Goal: Find specific page/section

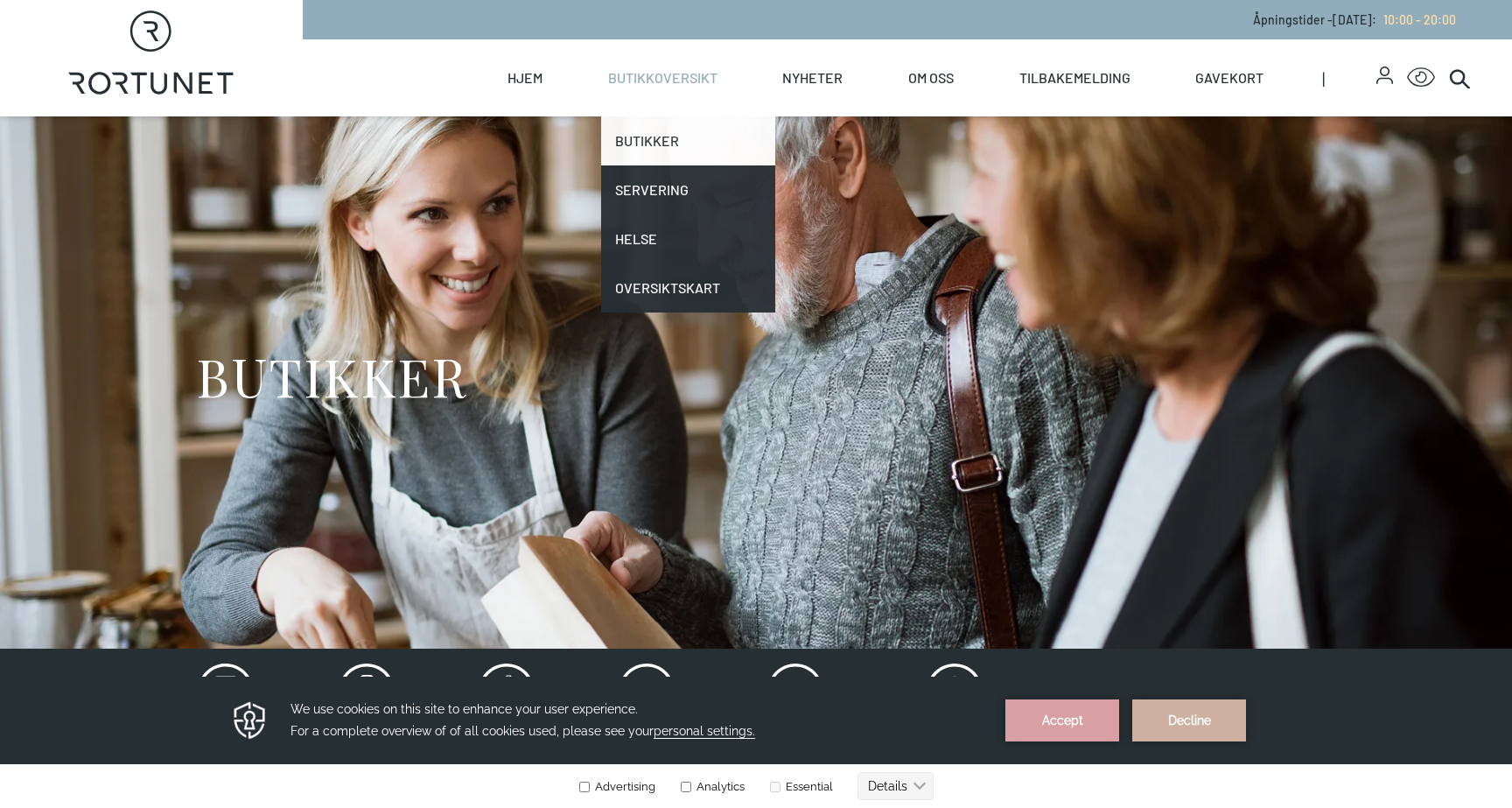
click at [663, 151] on link "Butikker" at bounding box center [688, 141] width 175 height 49
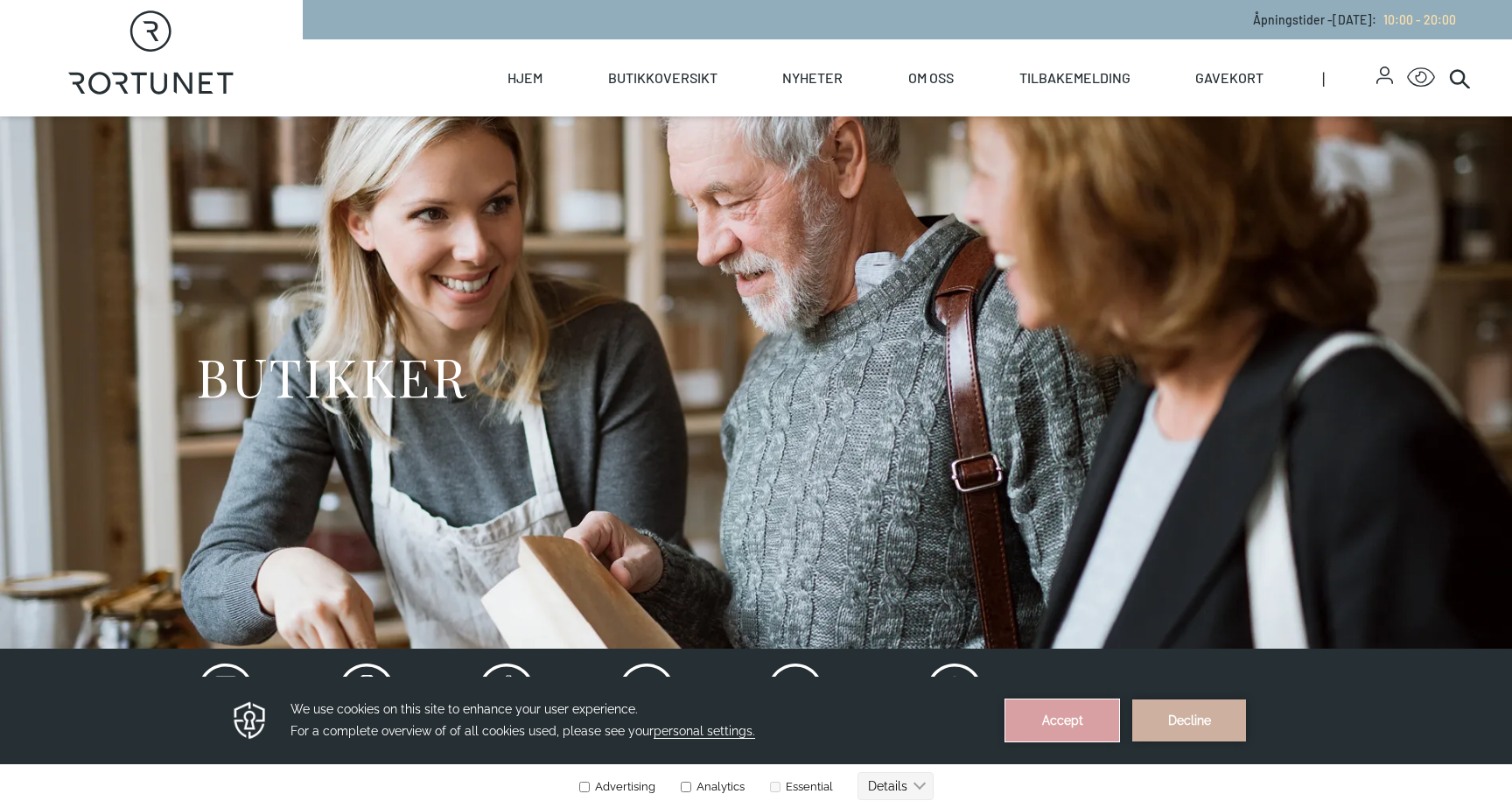
click at [1077, 701] on button "Accept" at bounding box center [1062, 720] width 114 height 42
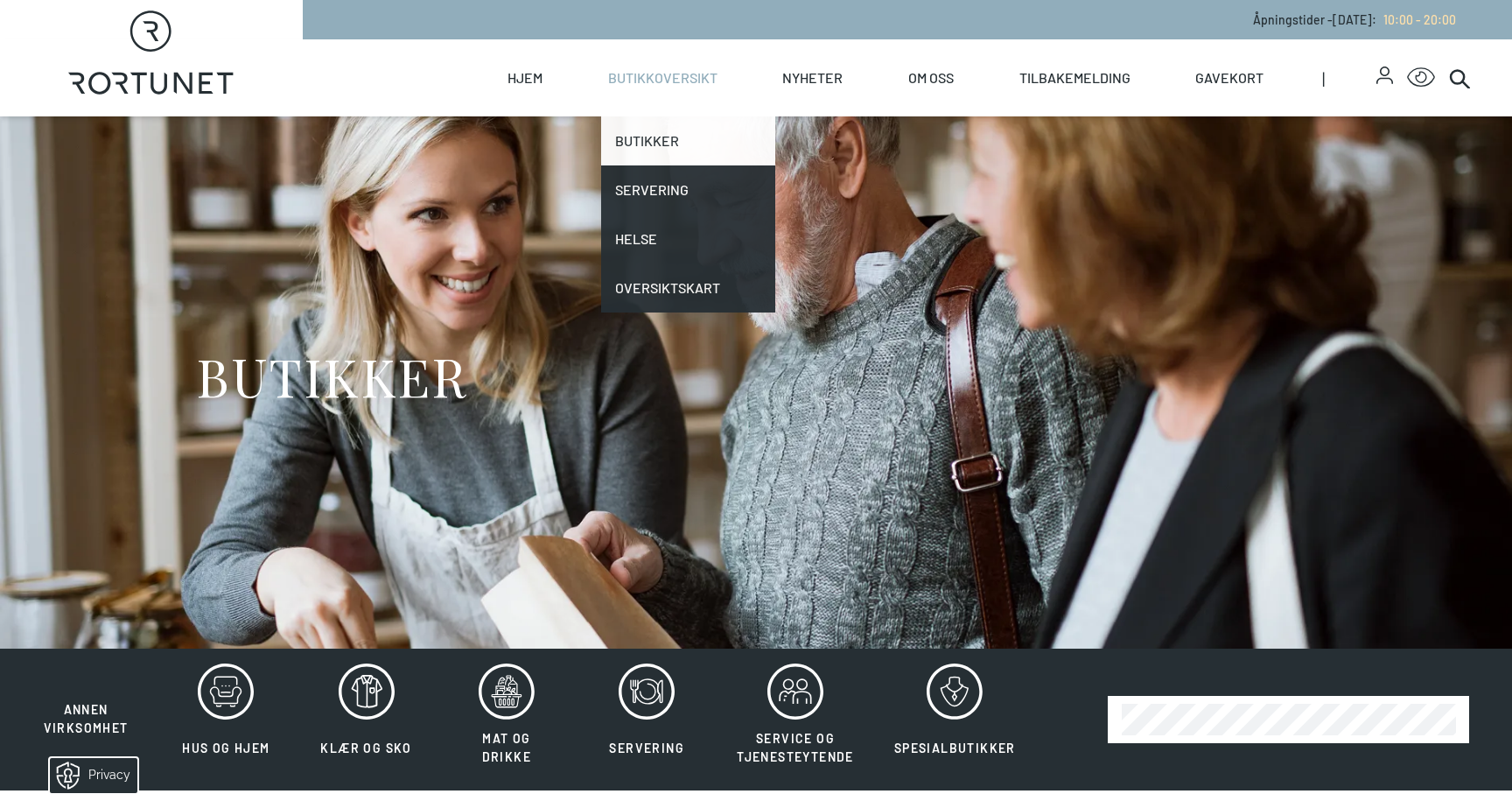
click at [649, 154] on link "Butikker" at bounding box center [688, 141] width 175 height 49
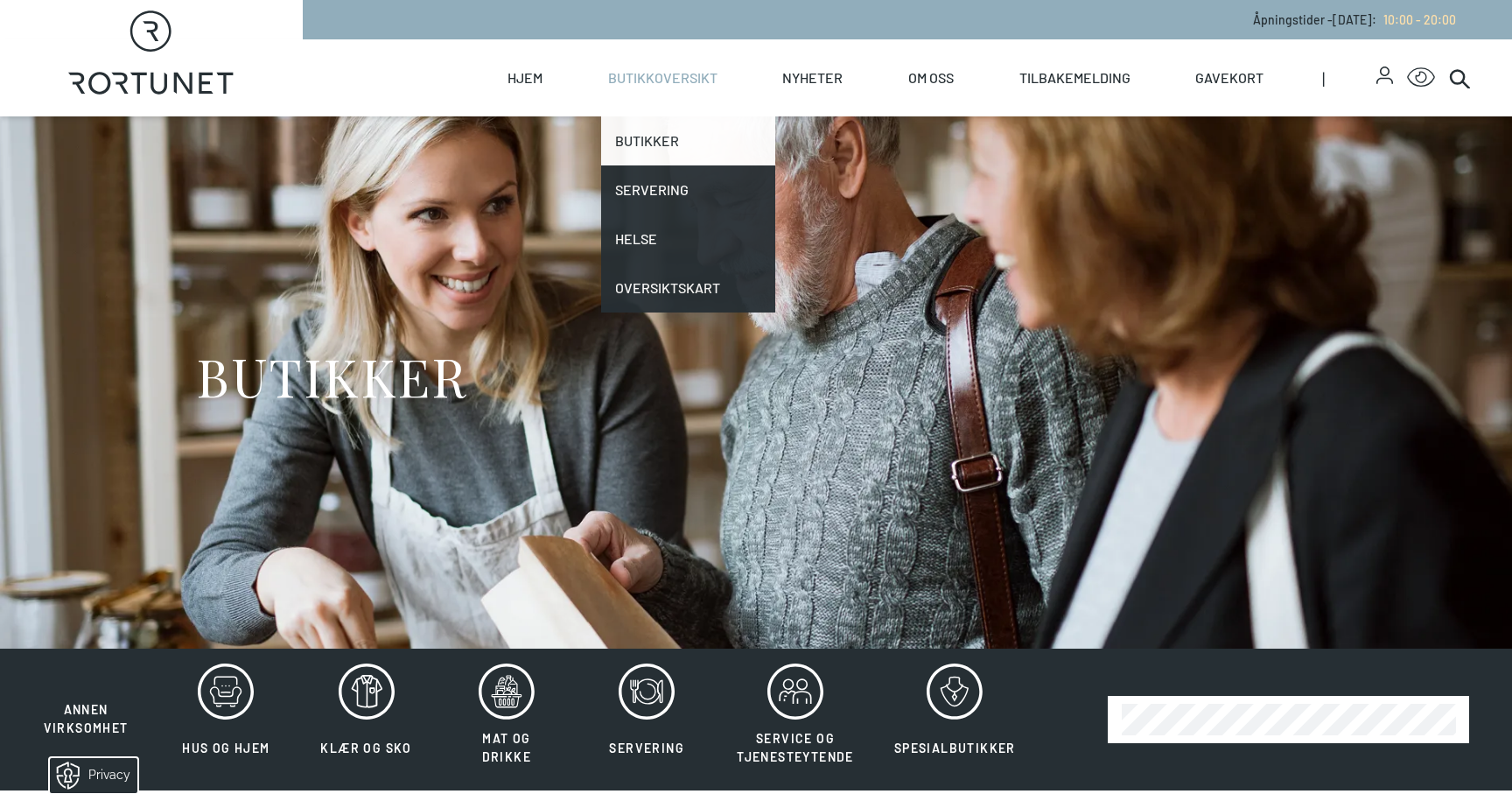
click at [649, 154] on link "Butikker" at bounding box center [688, 141] width 175 height 49
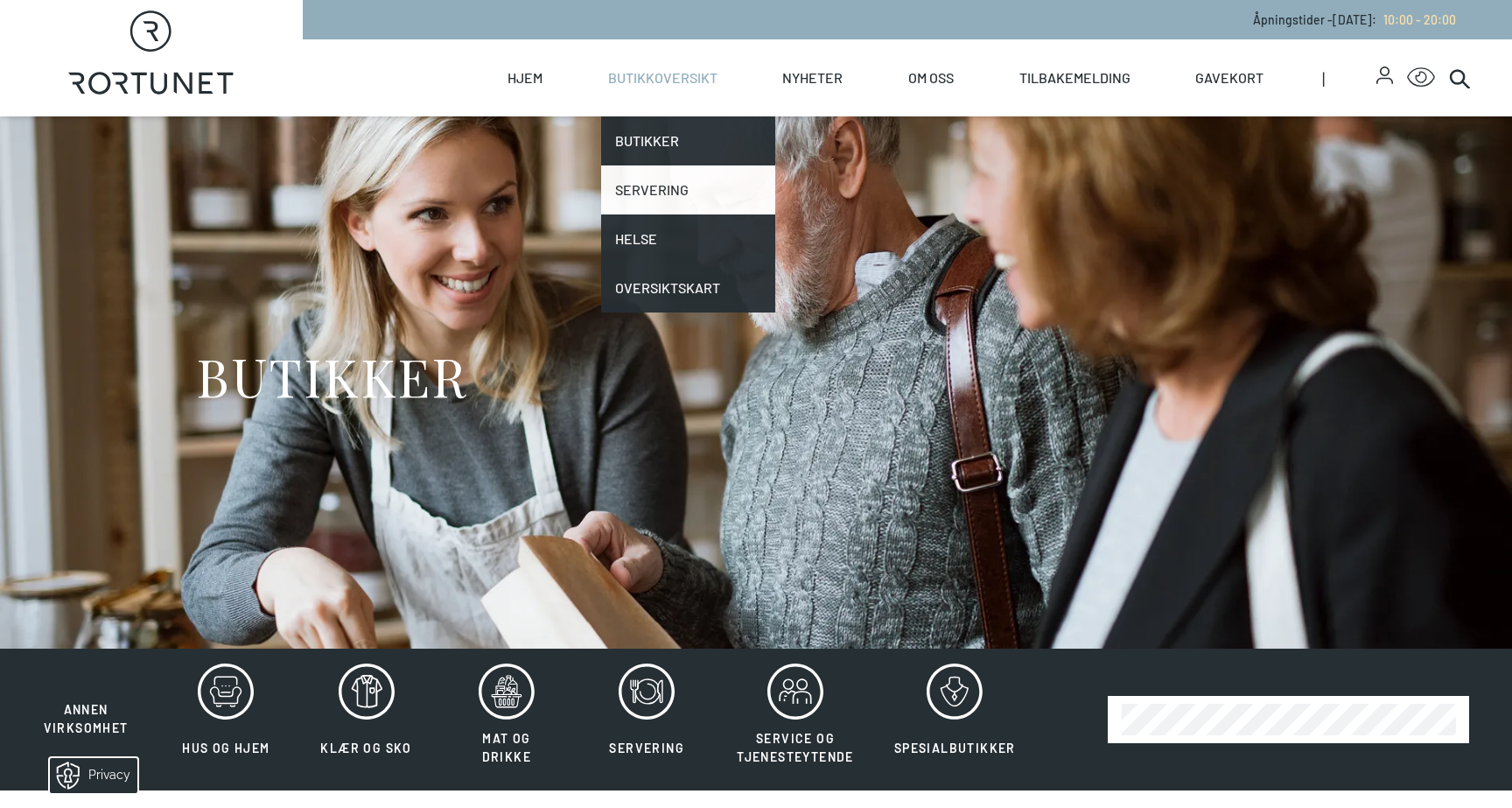
click at [662, 194] on link "Servering" at bounding box center [688, 190] width 175 height 49
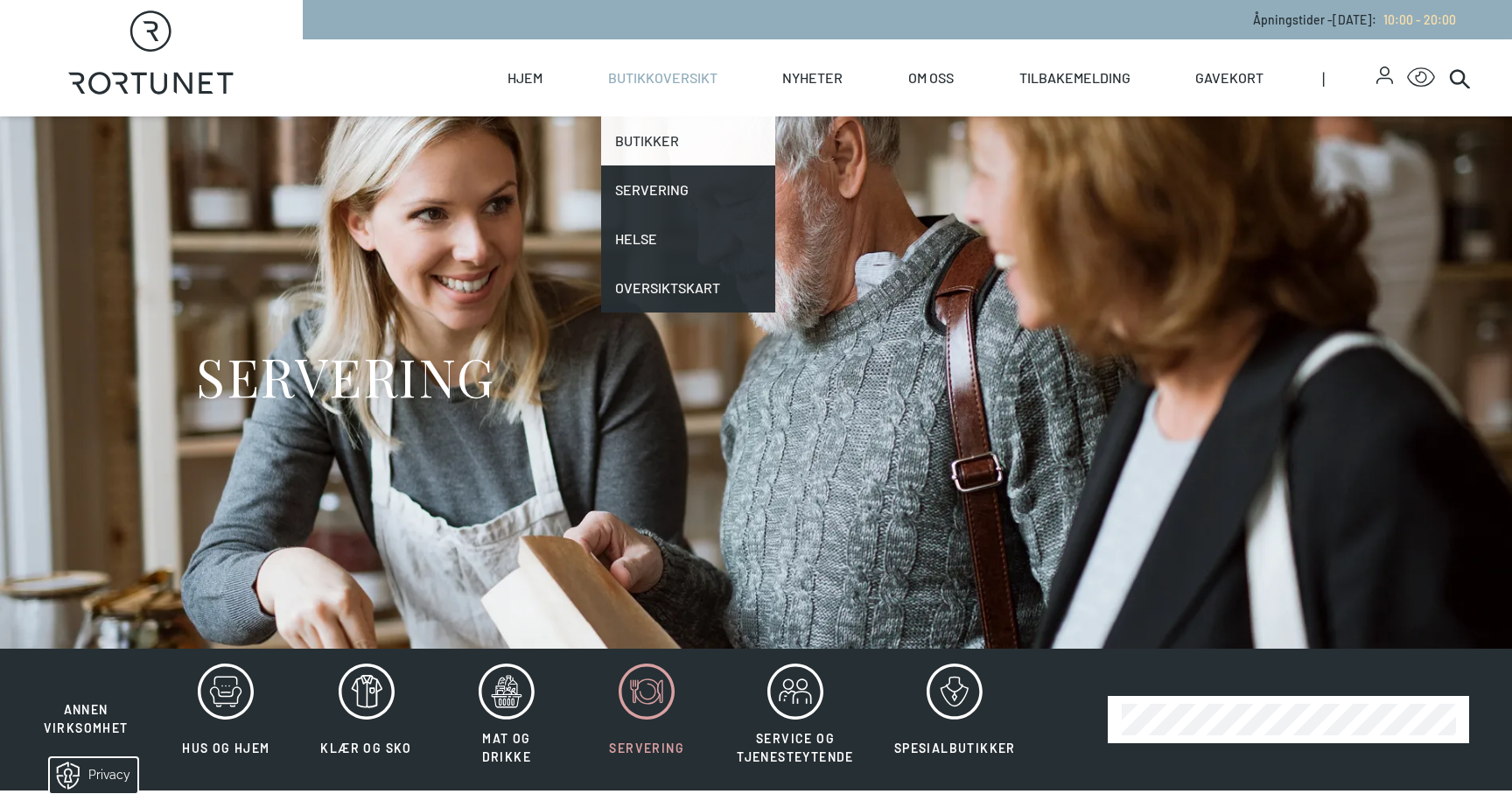
click at [655, 130] on link "Butikker" at bounding box center [688, 141] width 175 height 49
